Goal: Complete application form

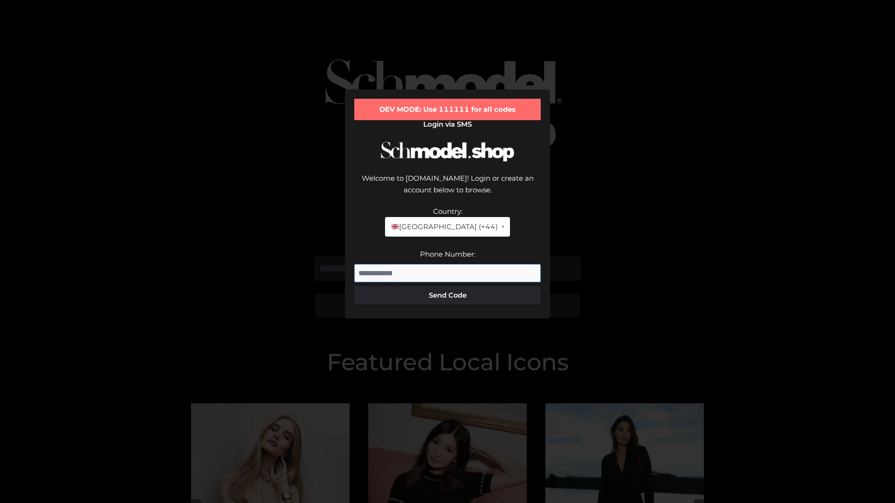
click at [447, 264] on input "Phone Number:" at bounding box center [447, 273] width 186 height 19
type input "**********"
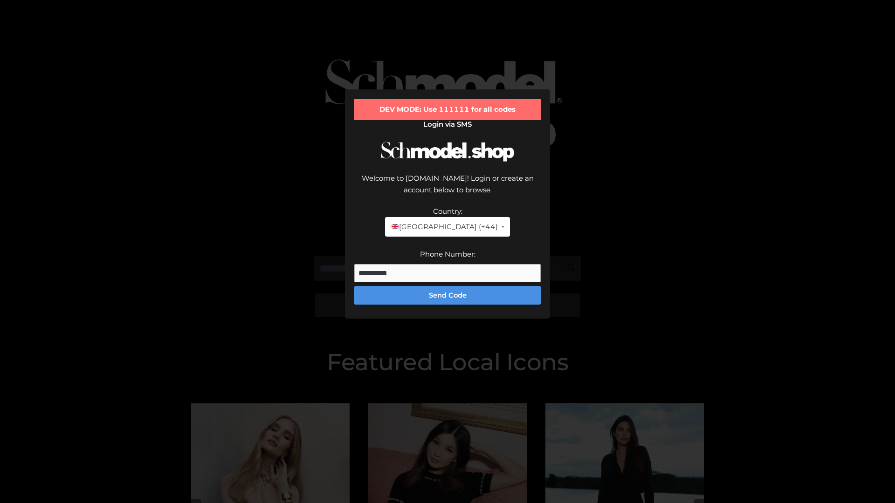
click at [447, 286] on button "Send Code" at bounding box center [447, 295] width 186 height 19
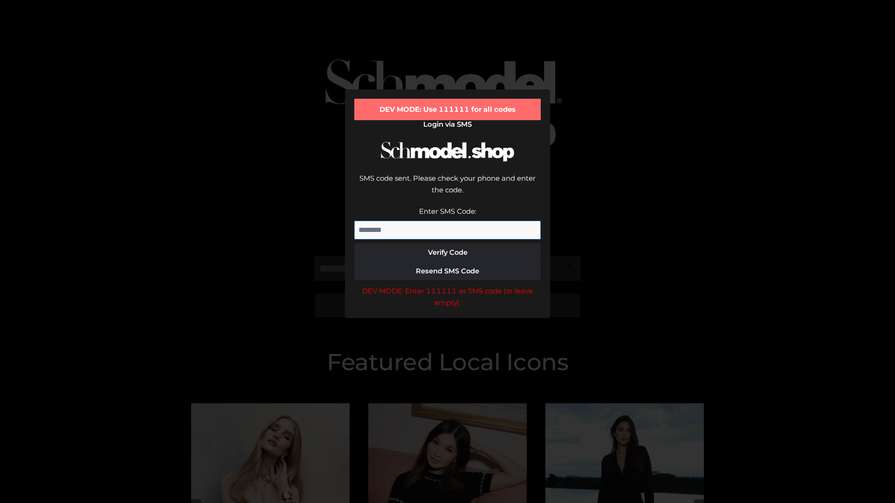
click at [447, 221] on input "Enter SMS Code:" at bounding box center [447, 230] width 186 height 19
type input "******"
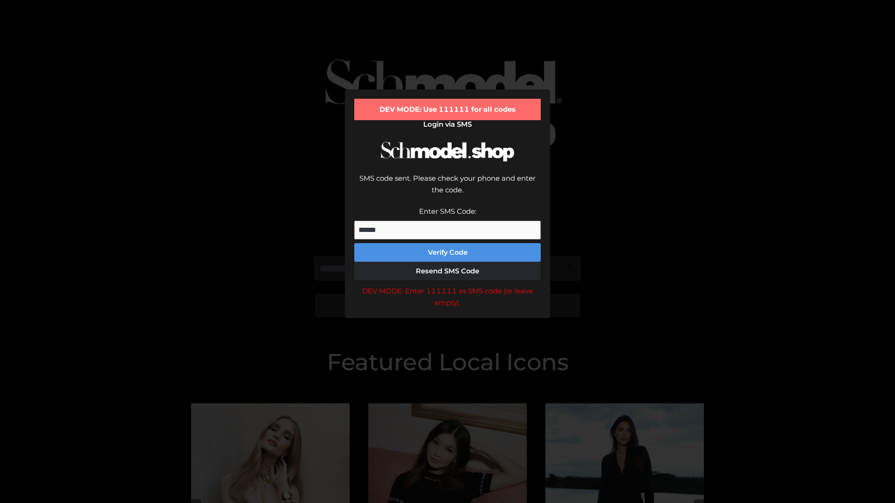
click at [447, 243] on button "Verify Code" at bounding box center [447, 252] width 186 height 19
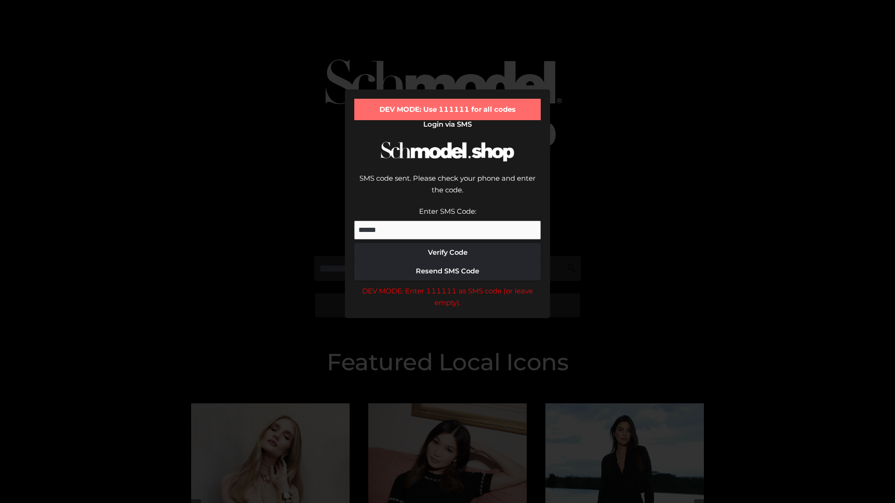
click at [447, 285] on div "DEV MODE: Enter 111111 as SMS code (or leave empty)." at bounding box center [447, 297] width 186 height 24
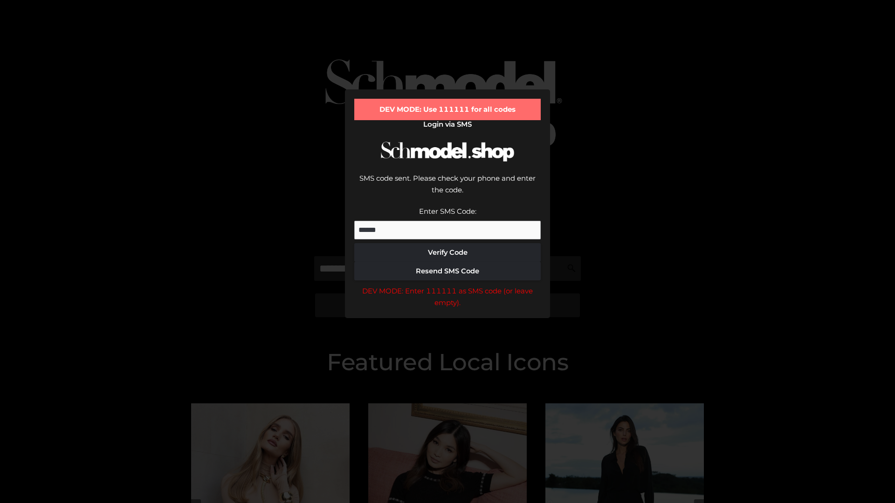
click at [447, 285] on div "DEV MODE: Enter 111111 as SMS code (or leave empty)." at bounding box center [447, 297] width 186 height 24
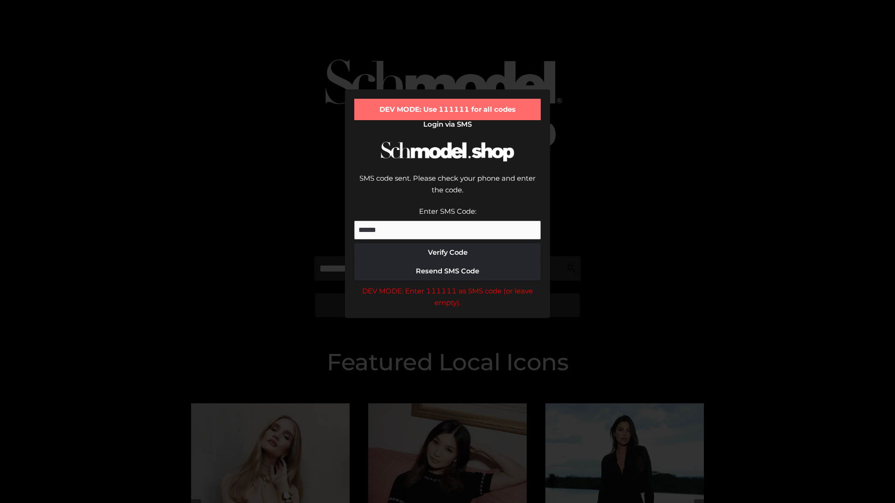
click at [447, 285] on div "DEV MODE: Enter 111111 as SMS code (or leave empty)." at bounding box center [447, 297] width 186 height 24
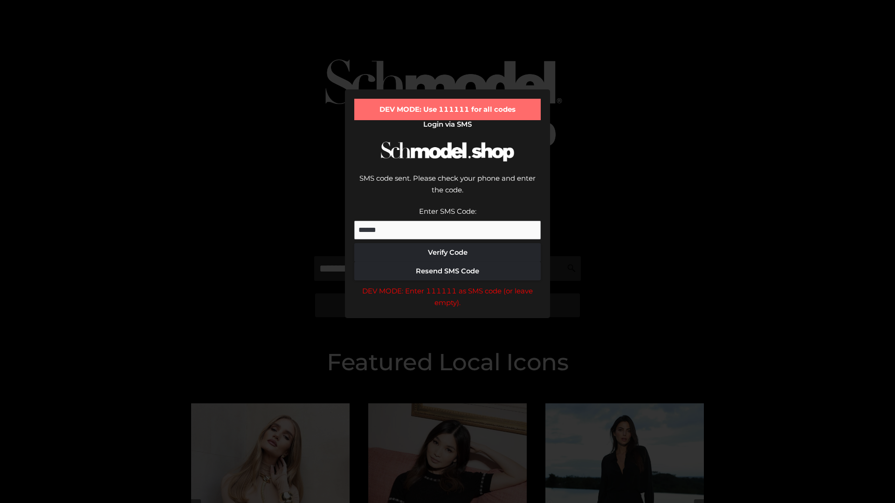
click at [447, 285] on div "DEV MODE: Enter 111111 as SMS code (or leave empty)." at bounding box center [447, 297] width 186 height 24
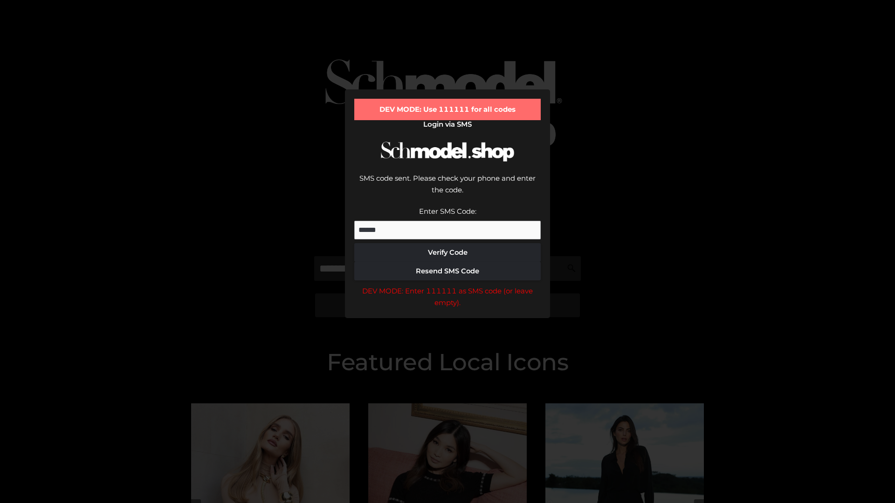
click at [447, 285] on div "DEV MODE: Enter 111111 as SMS code (or leave empty)." at bounding box center [447, 297] width 186 height 24
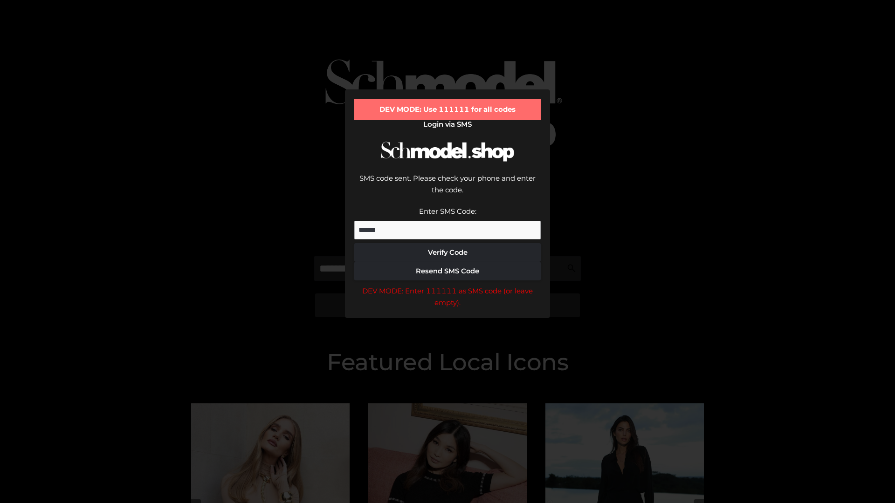
click at [447, 285] on div "DEV MODE: Enter 111111 as SMS code (or leave empty)." at bounding box center [447, 297] width 186 height 24
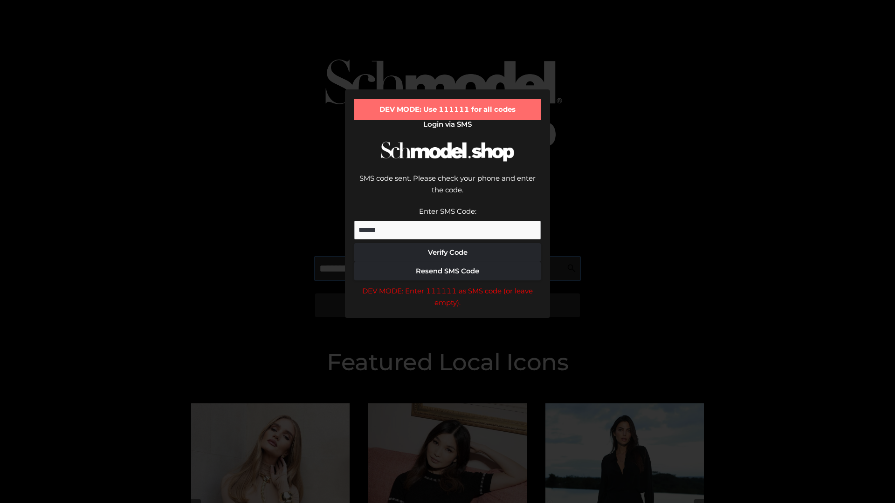
scroll to position [0, 48]
click at [447, 285] on div "DEV MODE: Enter 111111 as SMS code (or leave empty)." at bounding box center [447, 297] width 186 height 24
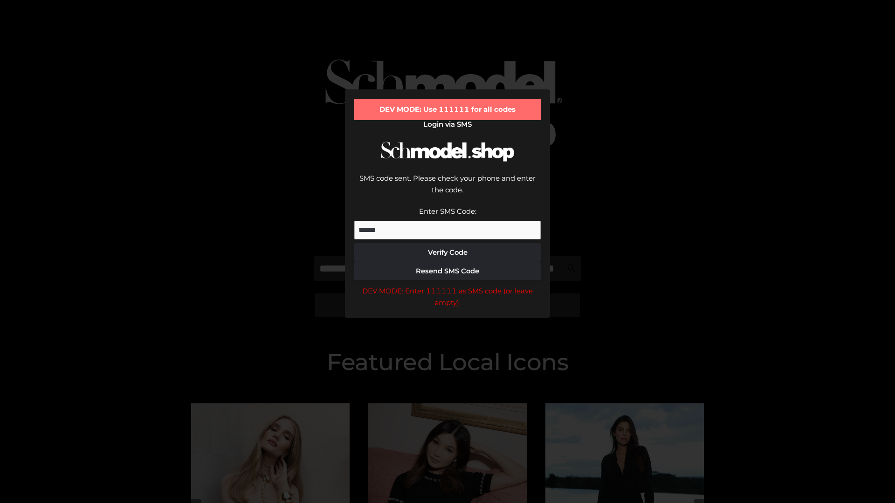
click at [447, 285] on div "DEV MODE: Enter 111111 as SMS code (or leave empty)." at bounding box center [447, 297] width 186 height 24
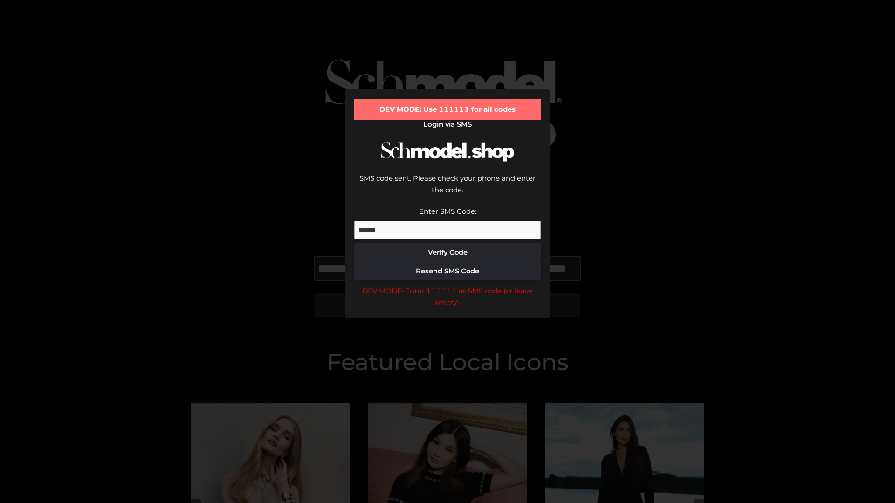
scroll to position [0, 102]
click at [447, 285] on div "DEV MODE: Enter 111111 as SMS code (or leave empty)." at bounding box center [447, 297] width 186 height 24
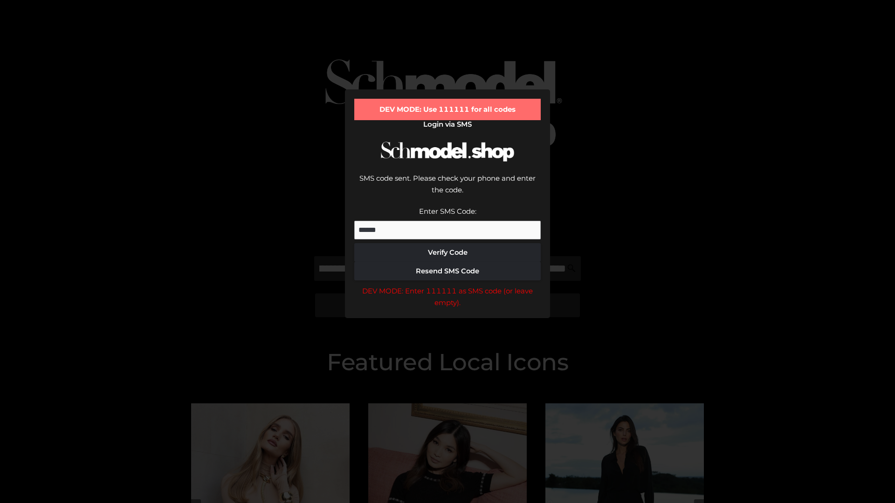
click at [447, 285] on div "DEV MODE: Enter 111111 as SMS code (or leave empty)." at bounding box center [447, 297] width 186 height 24
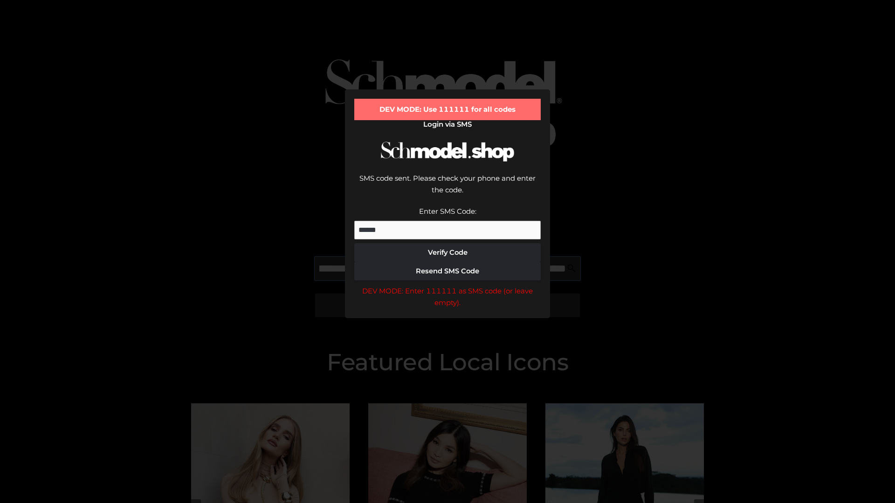
scroll to position [0, 158]
click at [447, 285] on div "DEV MODE: Enter 111111 as SMS code (or leave empty)." at bounding box center [447, 297] width 186 height 24
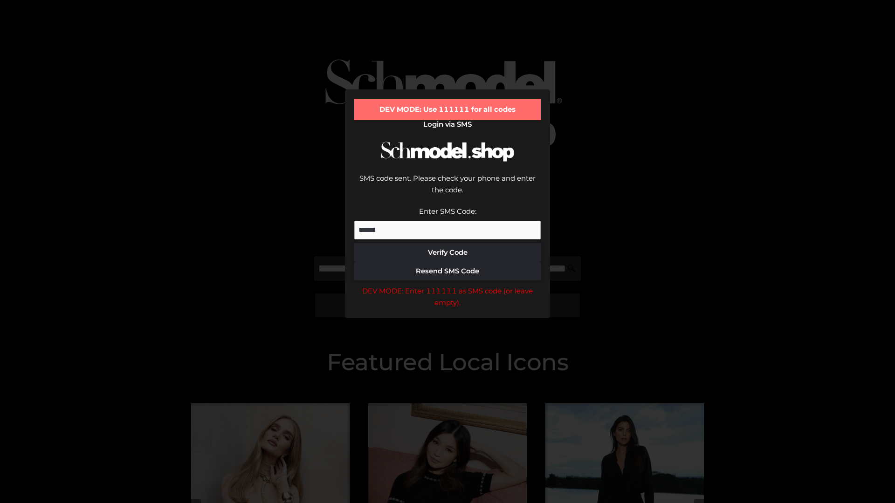
click at [447, 285] on div "DEV MODE: Enter 111111 as SMS code (or leave empty)." at bounding box center [447, 297] width 186 height 24
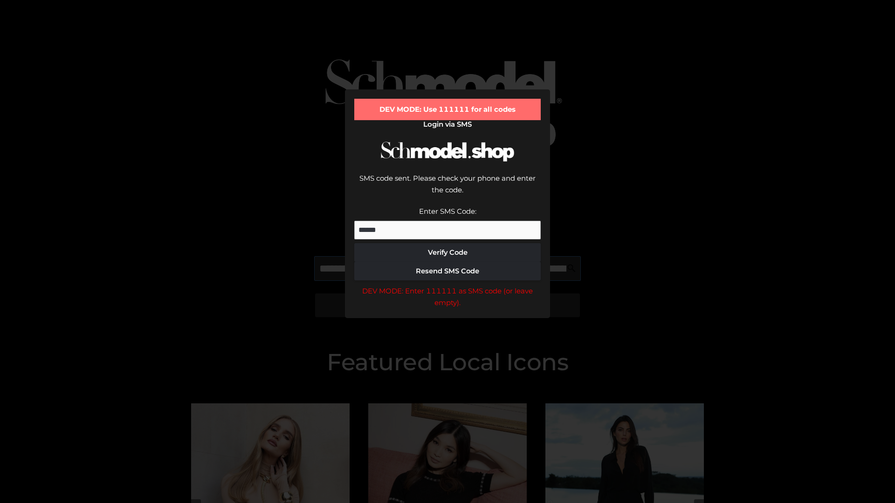
scroll to position [0, 210]
type input "**********"
